Goal: Task Accomplishment & Management: Complete application form

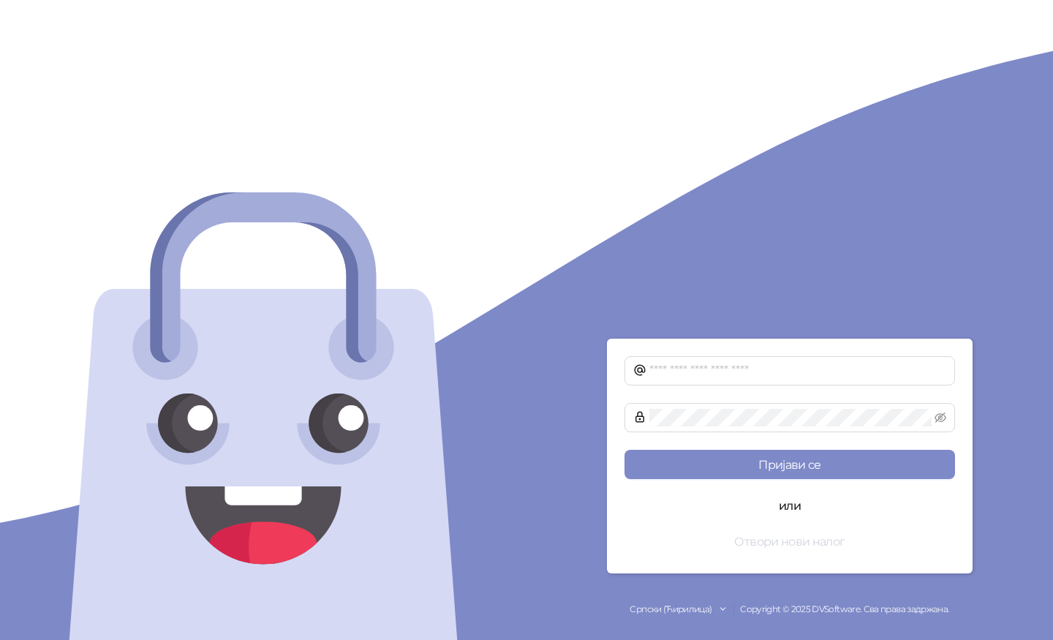
click at [796, 542] on button "Отвори нови налог" at bounding box center [789, 540] width 330 height 29
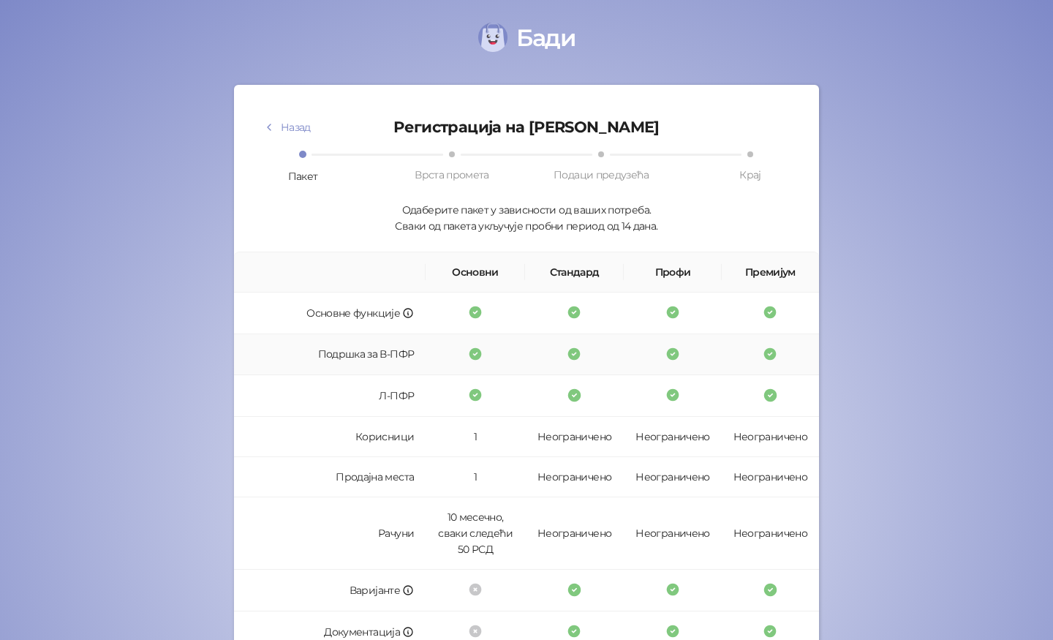
scroll to position [313, 0]
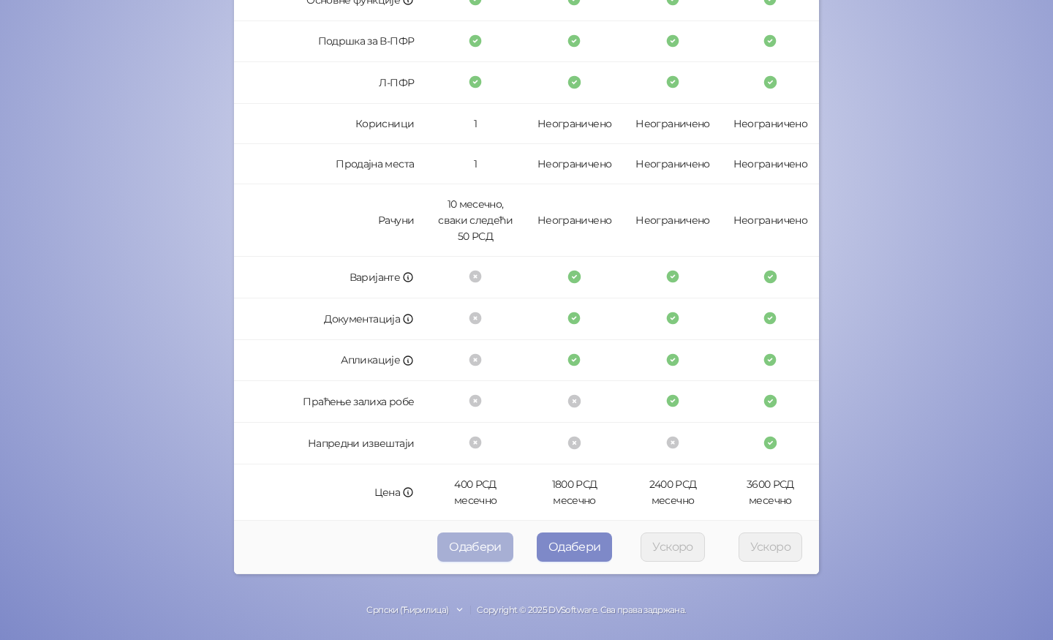
click at [467, 550] on button "Одабери" at bounding box center [475, 546] width 76 height 29
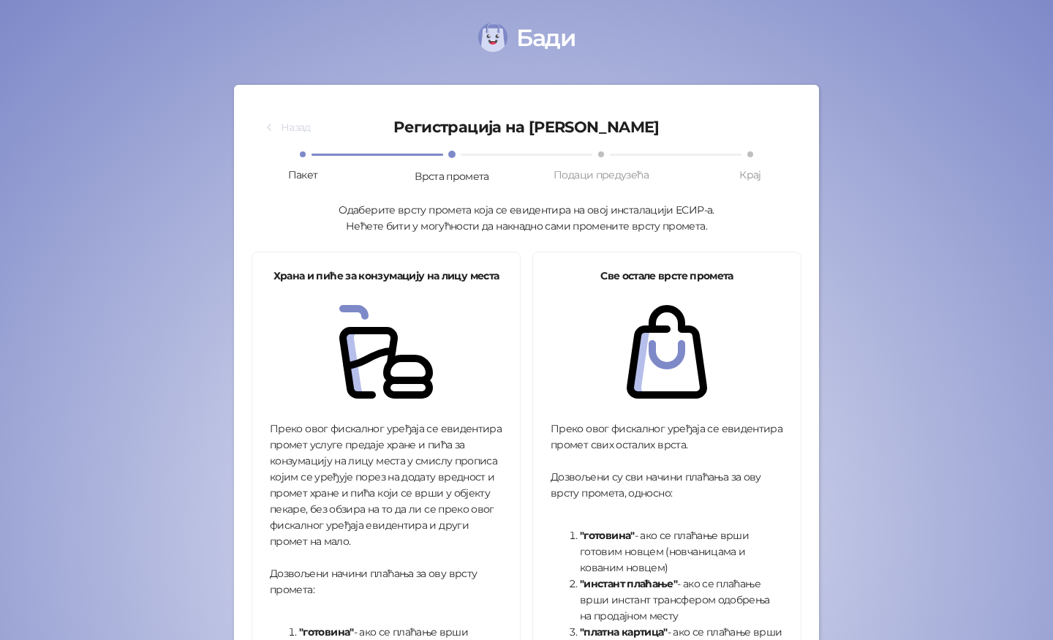
click at [268, 126] on icon "button" at bounding box center [269, 127] width 12 height 12
